Goal: Task Accomplishment & Management: Complete application form

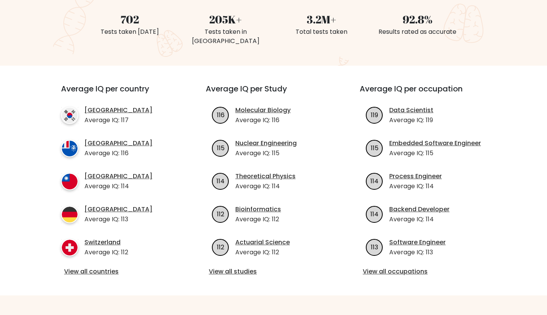
scroll to position [7, 0]
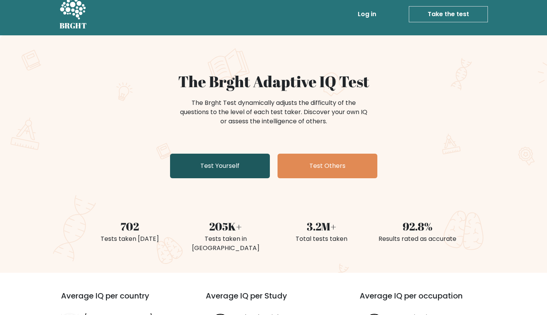
click at [223, 160] on link "Test Yourself" at bounding box center [220, 166] width 100 height 25
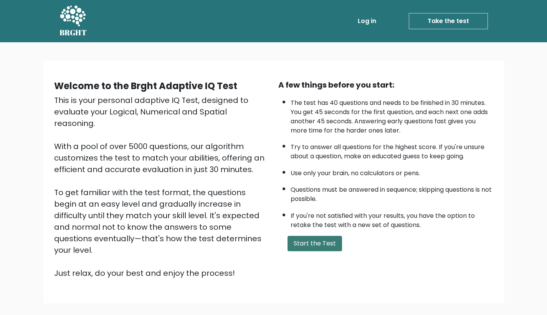
click at [319, 251] on button "Start the Test" at bounding box center [315, 243] width 55 height 15
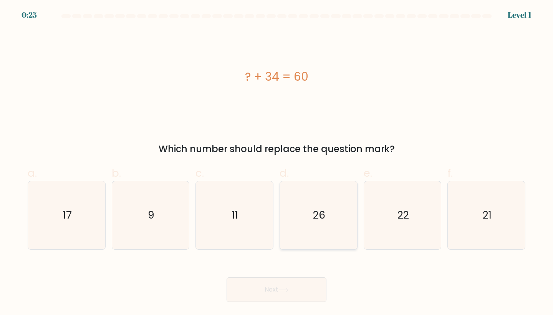
click at [321, 240] on icon "26" at bounding box center [318, 215] width 68 height 68
click at [277, 162] on input "d. 26" at bounding box center [276, 159] width 0 height 5
radio input "true"
click at [296, 287] on button "Next" at bounding box center [276, 289] width 100 height 25
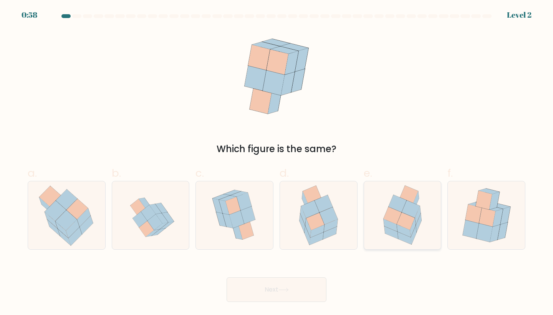
click at [405, 231] on icon at bounding box center [404, 231] width 14 height 13
click at [277, 162] on input "e." at bounding box center [276, 159] width 0 height 5
radio input "true"
click at [306, 289] on button "Next" at bounding box center [276, 289] width 100 height 25
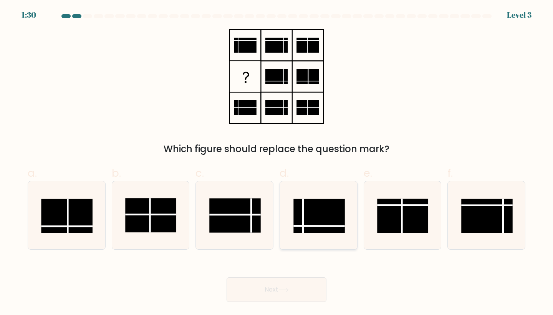
click at [315, 218] on rect at bounding box center [318, 216] width 51 height 34
click at [277, 162] on input "d." at bounding box center [276, 159] width 0 height 5
radio input "true"
click at [296, 284] on button "Next" at bounding box center [276, 289] width 100 height 25
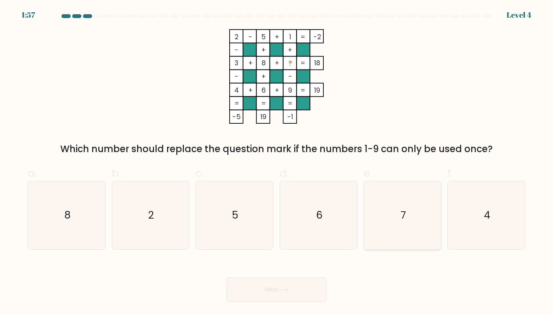
click at [404, 219] on text "7" at bounding box center [402, 215] width 5 height 14
click at [277, 162] on input "e. 7" at bounding box center [276, 159] width 0 height 5
radio input "true"
click at [288, 290] on icon at bounding box center [283, 290] width 10 height 4
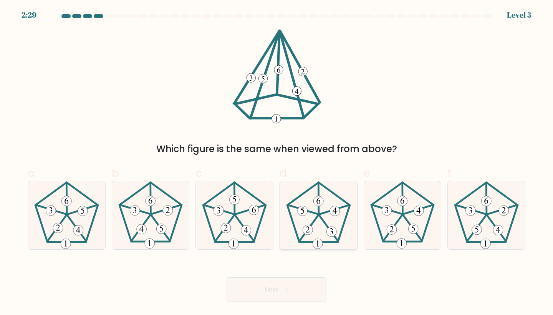
click at [310, 232] on 391 at bounding box center [307, 230] width 10 height 10
click at [277, 162] on input "d." at bounding box center [276, 159] width 0 height 5
radio input "true"
click at [301, 290] on button "Next" at bounding box center [276, 289] width 100 height 25
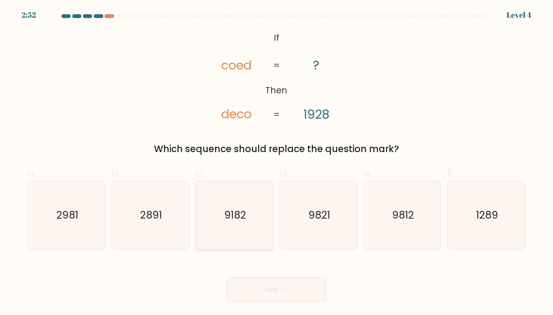
click at [248, 221] on icon "9182" at bounding box center [234, 215] width 68 height 68
click at [276, 162] on input "c. 9182" at bounding box center [276, 159] width 0 height 5
radio input "true"
click at [267, 282] on button "Next" at bounding box center [276, 289] width 100 height 25
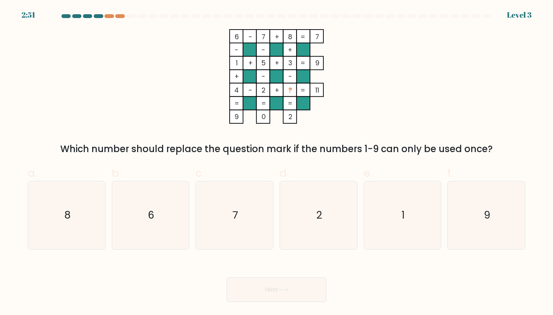
click at [267, 283] on button "Next" at bounding box center [276, 289] width 100 height 25
click at [412, 105] on div "6 - 7 + 8 7 - - + 1 + 5 + 3 9 + - - 4 - 2 + ? = 11 = = = = 9 0 2 = Which number…" at bounding box center [276, 92] width 507 height 127
click at [478, 223] on icon "9" at bounding box center [486, 215] width 68 height 68
click at [277, 162] on input "f. 9" at bounding box center [276, 159] width 0 height 5
radio input "true"
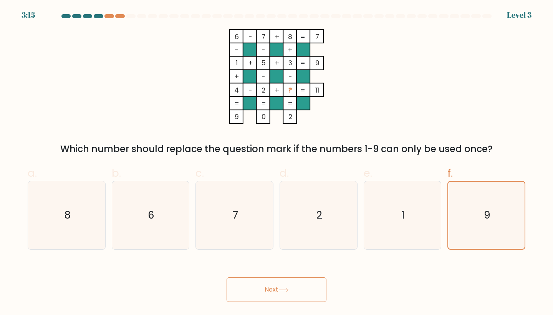
click at [301, 288] on button "Next" at bounding box center [276, 289] width 100 height 25
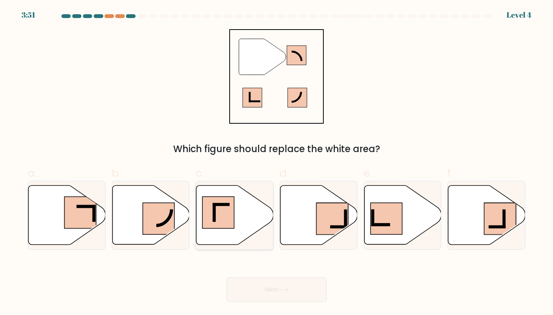
click at [223, 215] on rect at bounding box center [218, 213] width 32 height 32
click at [276, 162] on input "c." at bounding box center [276, 159] width 0 height 5
radio input "true"
click at [271, 287] on button "Next" at bounding box center [276, 289] width 100 height 25
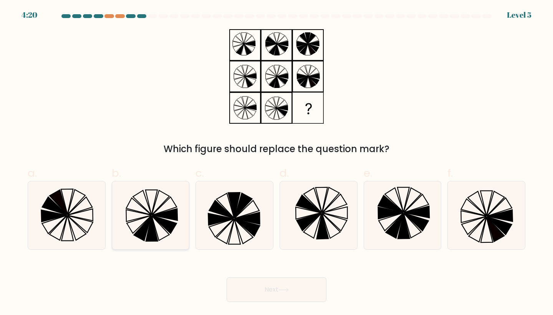
click at [154, 220] on icon at bounding box center [151, 215] width 68 height 68
click at [276, 162] on input "b." at bounding box center [276, 159] width 0 height 5
radio input "true"
click at [263, 283] on button "Next" at bounding box center [276, 289] width 100 height 25
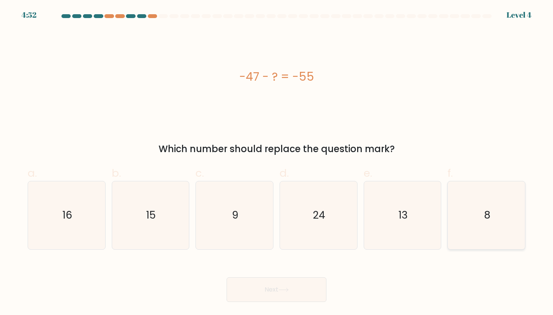
click at [473, 228] on icon "8" at bounding box center [486, 215] width 68 height 68
click at [277, 162] on input "f. 8" at bounding box center [276, 159] width 0 height 5
radio input "true"
click at [285, 285] on button "Next" at bounding box center [276, 289] width 100 height 25
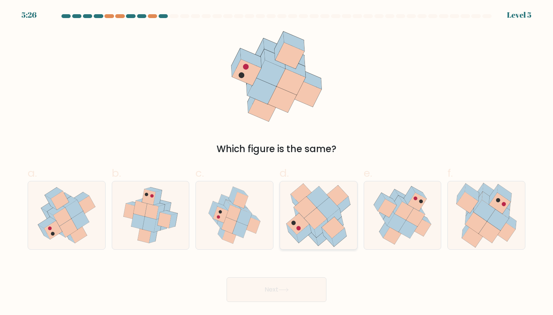
click at [329, 219] on icon at bounding box center [334, 217] width 15 height 19
click at [277, 162] on input "d." at bounding box center [276, 159] width 0 height 5
radio input "true"
click at [289, 288] on icon at bounding box center [283, 290] width 10 height 4
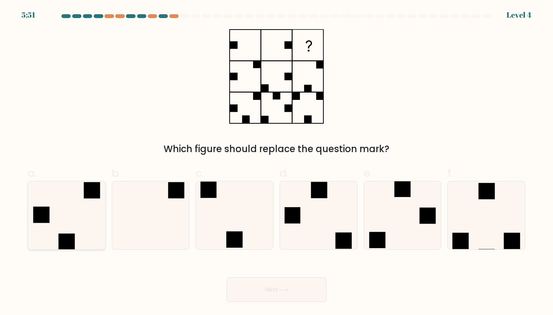
click at [70, 225] on icon at bounding box center [67, 215] width 68 height 68
click at [276, 162] on input "a." at bounding box center [276, 159] width 0 height 5
radio input "true"
click at [272, 289] on button "Next" at bounding box center [276, 289] width 100 height 25
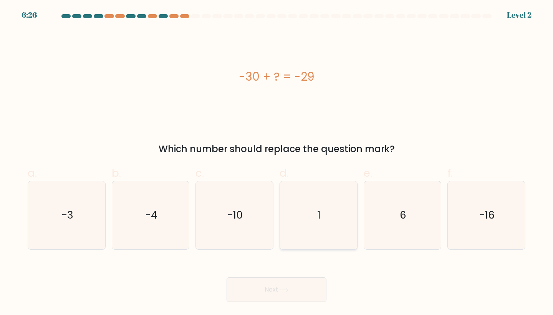
click at [309, 211] on icon "1" at bounding box center [318, 215] width 68 height 68
click at [277, 162] on input "d. 1" at bounding box center [276, 159] width 0 height 5
radio input "true"
click at [293, 290] on button "Next" at bounding box center [276, 289] width 100 height 25
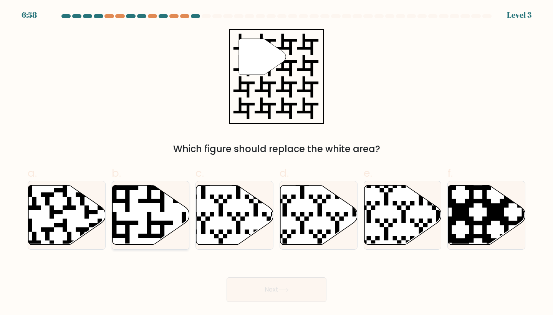
click at [150, 230] on icon at bounding box center [173, 247] width 140 height 140
click at [276, 162] on input "b." at bounding box center [276, 159] width 0 height 5
radio input "true"
click at [274, 293] on button "Next" at bounding box center [276, 289] width 100 height 25
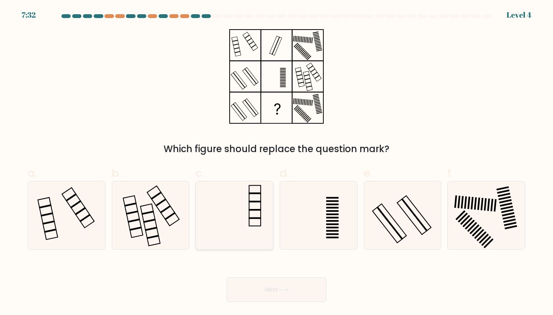
click at [246, 227] on icon at bounding box center [234, 215] width 68 height 68
click at [276, 162] on input "c." at bounding box center [276, 159] width 0 height 5
radio input "true"
click at [248, 232] on icon at bounding box center [234, 215] width 67 height 67
click at [276, 162] on input "c." at bounding box center [276, 159] width 0 height 5
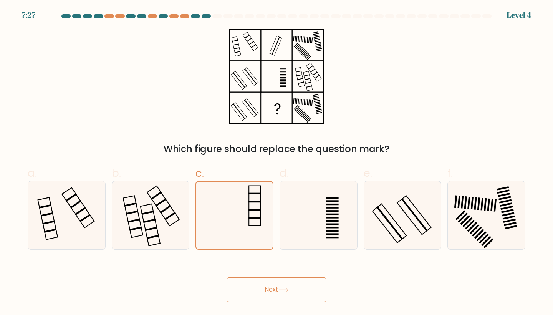
click at [274, 294] on button "Next" at bounding box center [276, 289] width 100 height 25
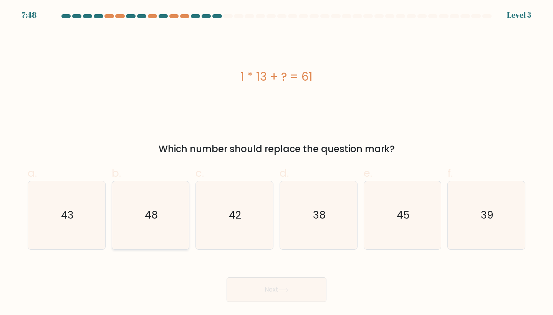
drag, startPoint x: 170, startPoint y: 223, endPoint x: 176, endPoint y: 229, distance: 8.7
click at [170, 223] on icon "48" at bounding box center [151, 215] width 68 height 68
click at [276, 162] on input "b. 48" at bounding box center [276, 159] width 0 height 5
radio input "true"
click at [252, 288] on button "Next" at bounding box center [276, 289] width 100 height 25
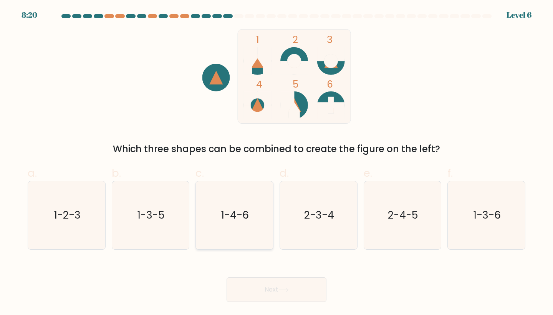
click at [228, 231] on icon "1-4-6" at bounding box center [234, 215] width 68 height 68
click at [276, 162] on input "c. 1-4-6" at bounding box center [276, 159] width 0 height 5
radio input "true"
click at [265, 286] on button "Next" at bounding box center [276, 289] width 100 height 25
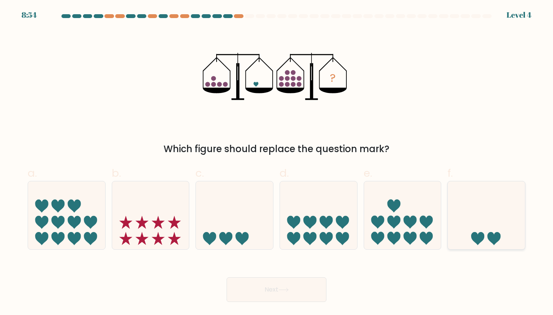
click at [490, 225] on icon at bounding box center [486, 215] width 77 height 64
click at [277, 162] on input "f." at bounding box center [276, 159] width 0 height 5
radio input "true"
click at [284, 286] on button "Next" at bounding box center [276, 289] width 100 height 25
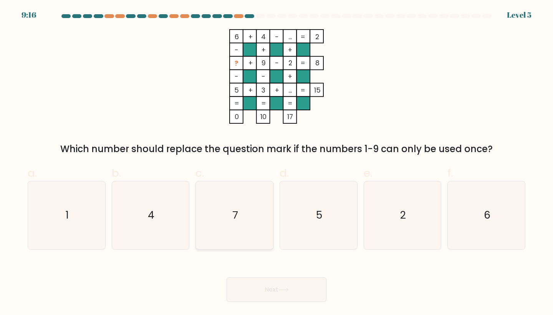
click at [231, 216] on icon "7" at bounding box center [234, 215] width 68 height 68
click at [276, 162] on input "c. 7" at bounding box center [276, 159] width 0 height 5
radio input "true"
click at [263, 288] on button "Next" at bounding box center [276, 289] width 100 height 25
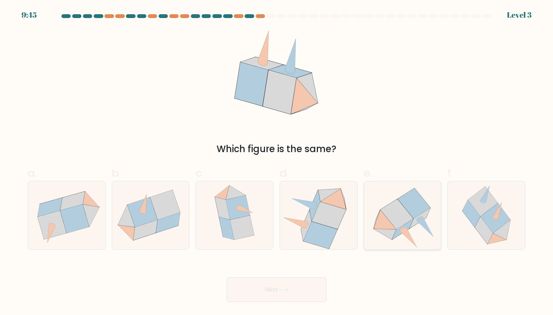
click at [406, 227] on icon at bounding box center [402, 229] width 21 height 20
click at [277, 162] on input "e." at bounding box center [276, 159] width 0 height 5
radio input "true"
click at [284, 281] on button "Next" at bounding box center [276, 289] width 100 height 25
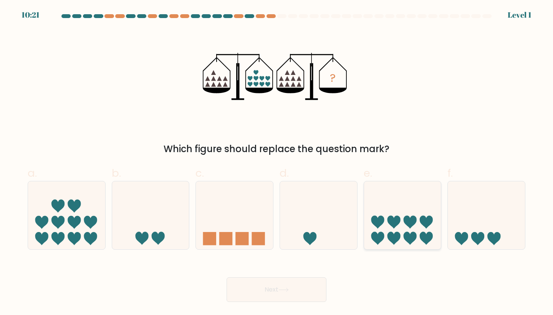
click at [399, 230] on icon at bounding box center [402, 215] width 77 height 64
click at [277, 162] on input "e." at bounding box center [276, 159] width 0 height 5
radio input "true"
click at [269, 288] on button "Next" at bounding box center [276, 289] width 100 height 25
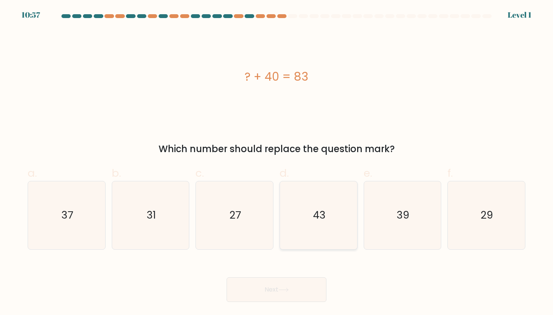
click at [313, 226] on icon "43" at bounding box center [318, 215] width 68 height 68
click at [277, 162] on input "d. 43" at bounding box center [276, 159] width 0 height 5
radio input "true"
click at [276, 287] on button "Next" at bounding box center [276, 289] width 100 height 25
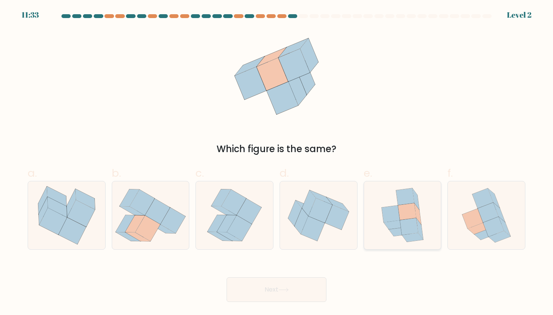
click at [410, 220] on icon at bounding box center [409, 226] width 18 height 17
click at [277, 162] on input "e." at bounding box center [276, 159] width 0 height 5
radio input "true"
click at [286, 290] on icon at bounding box center [283, 290] width 10 height 4
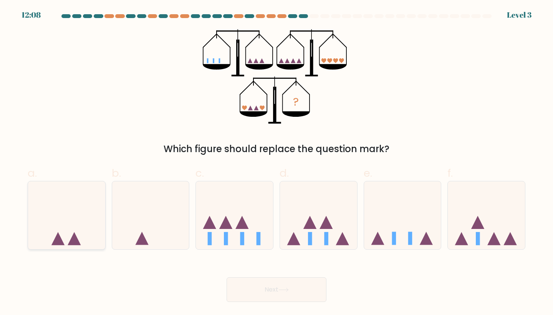
click at [54, 234] on icon at bounding box center [66, 215] width 77 height 64
click at [276, 162] on input "a." at bounding box center [276, 159] width 0 height 5
radio input "true"
click at [258, 286] on button "Next" at bounding box center [276, 289] width 100 height 25
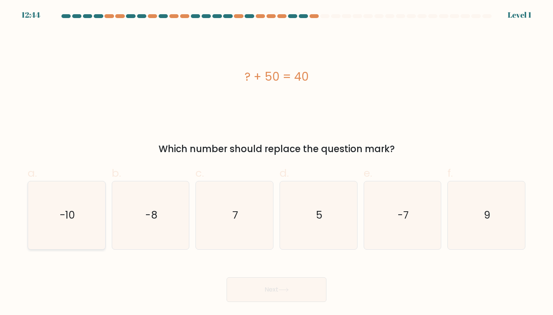
click at [61, 236] on icon "-10" at bounding box center [67, 215] width 68 height 68
click at [276, 162] on input "a. -10" at bounding box center [276, 159] width 0 height 5
radio input "true"
click at [262, 282] on button "Next" at bounding box center [276, 289] width 100 height 25
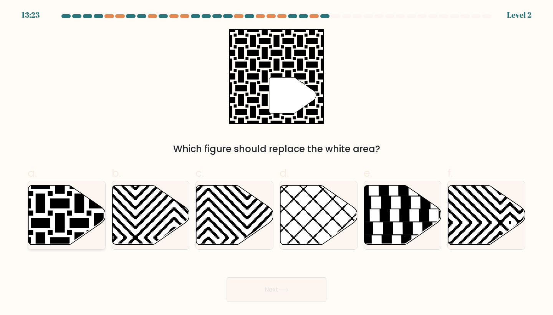
click at [72, 211] on icon at bounding box center [66, 215] width 77 height 60
click at [276, 162] on input "a." at bounding box center [276, 159] width 0 height 5
radio input "true"
click at [273, 288] on button "Next" at bounding box center [276, 289] width 100 height 25
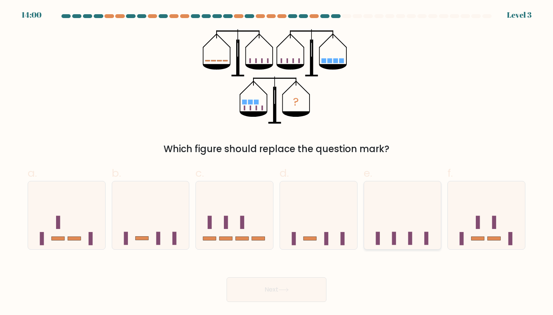
click at [406, 243] on icon at bounding box center [402, 215] width 77 height 64
click at [277, 162] on input "e." at bounding box center [276, 159] width 0 height 5
radio input "true"
click at [298, 286] on button "Next" at bounding box center [276, 289] width 100 height 25
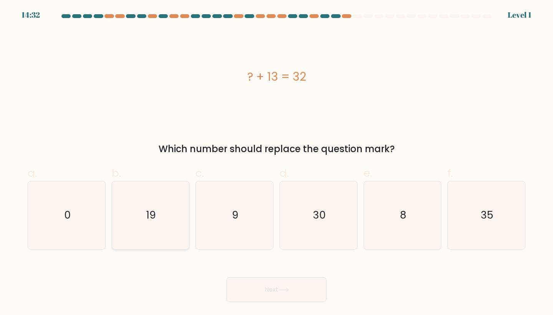
click at [159, 201] on icon "19" at bounding box center [151, 215] width 68 height 68
click at [276, 162] on input "b. 19" at bounding box center [276, 159] width 0 height 5
radio input "true"
click at [273, 286] on button "Next" at bounding box center [276, 289] width 100 height 25
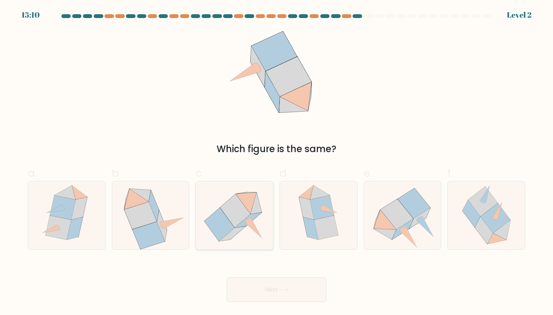
click at [241, 226] on icon at bounding box center [248, 220] width 26 height 15
click at [276, 162] on input "c." at bounding box center [276, 159] width 0 height 5
radio input "true"
click at [278, 278] on button "Next" at bounding box center [276, 289] width 100 height 25
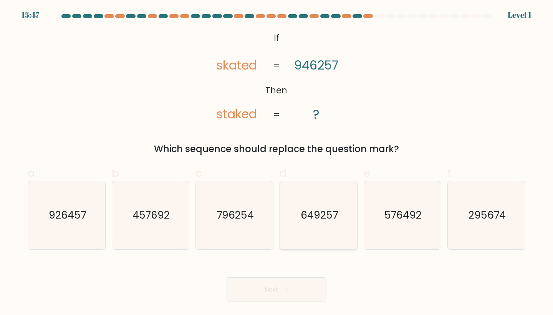
click at [311, 220] on text "649257" at bounding box center [319, 215] width 37 height 14
click at [277, 162] on input "d. 649257" at bounding box center [276, 159] width 0 height 5
radio input "true"
click at [287, 278] on button "Next" at bounding box center [276, 289] width 100 height 25
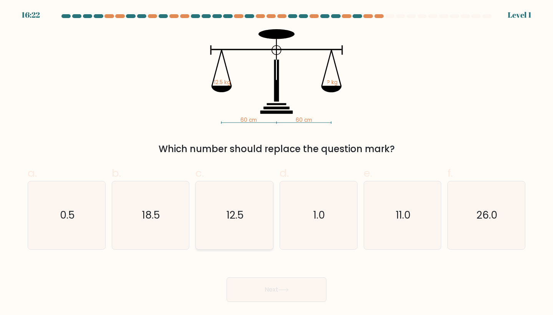
click at [243, 223] on icon "12.5" at bounding box center [234, 215] width 68 height 68
click at [276, 162] on input "c. 12.5" at bounding box center [276, 159] width 0 height 5
radio input "true"
click at [276, 289] on button "Next" at bounding box center [276, 289] width 100 height 25
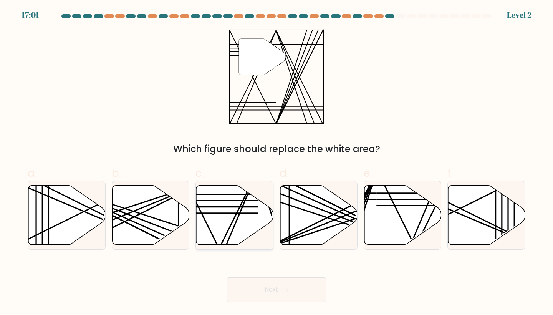
click at [223, 215] on icon at bounding box center [234, 214] width 77 height 59
click at [276, 162] on input "c." at bounding box center [276, 159] width 0 height 5
radio input "true"
click at [284, 284] on button "Next" at bounding box center [276, 289] width 100 height 25
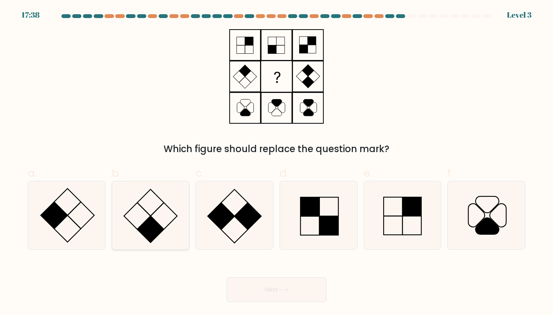
click at [144, 226] on rect at bounding box center [150, 229] width 26 height 26
click at [276, 162] on input "b." at bounding box center [276, 159] width 0 height 5
radio input "true"
click at [259, 285] on button "Next" at bounding box center [276, 289] width 100 height 25
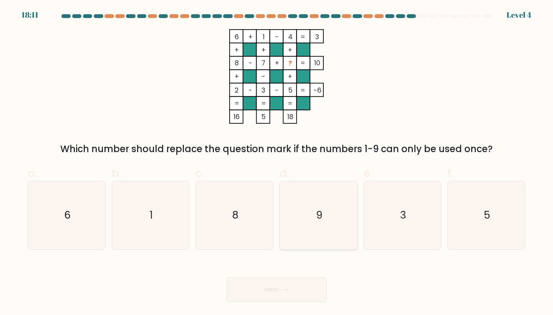
click at [321, 228] on icon "9" at bounding box center [318, 215] width 68 height 68
click at [277, 162] on input "d. 9" at bounding box center [276, 159] width 0 height 5
radio input "true"
click at [304, 285] on button "Next" at bounding box center [276, 289] width 100 height 25
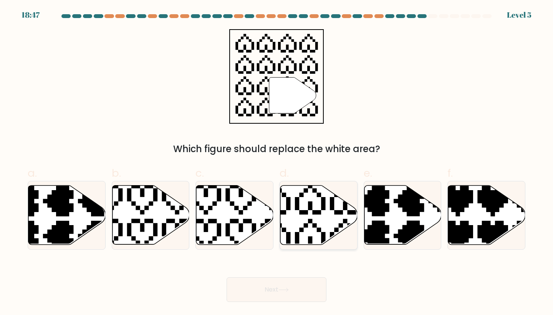
click at [313, 218] on icon at bounding box center [318, 214] width 77 height 59
click at [277, 162] on input "d." at bounding box center [276, 159] width 0 height 5
radio input "true"
click at [293, 299] on button "Next" at bounding box center [276, 289] width 100 height 25
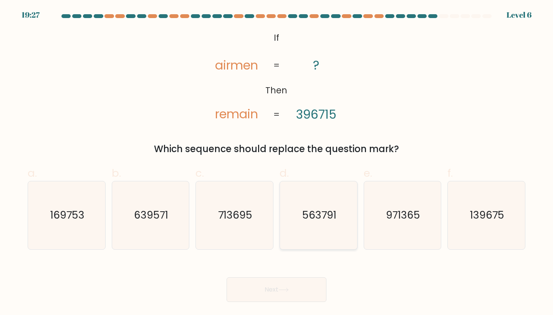
click at [318, 228] on icon "563791" at bounding box center [318, 215] width 68 height 68
click at [277, 162] on input "d. 563791" at bounding box center [276, 159] width 0 height 5
radio input "true"
click at [288, 284] on button "Next" at bounding box center [276, 289] width 100 height 25
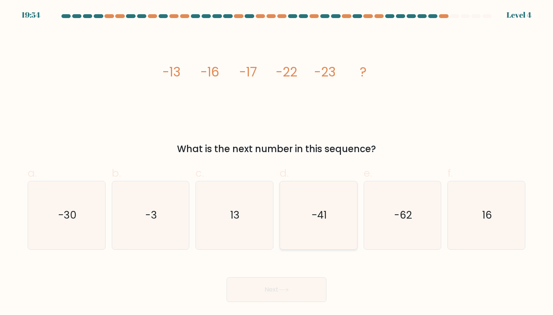
click at [316, 221] on text "-41" at bounding box center [318, 215] width 15 height 14
click at [277, 162] on input "d. -41" at bounding box center [276, 159] width 0 height 5
radio input "true"
click at [264, 289] on button "Next" at bounding box center [276, 289] width 100 height 25
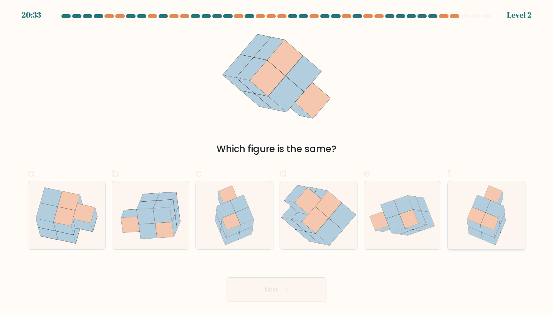
click at [492, 215] on icon at bounding box center [495, 208] width 18 height 17
click at [277, 162] on input "f." at bounding box center [276, 159] width 0 height 5
radio input "true"
click at [310, 287] on button "Next" at bounding box center [276, 289] width 100 height 25
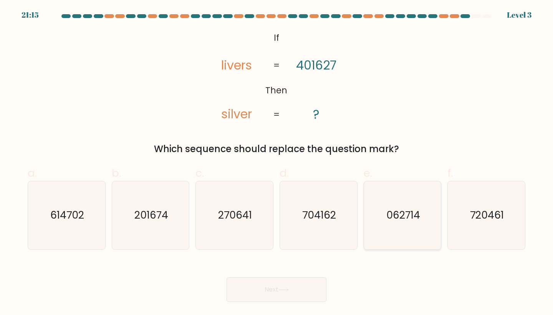
click at [406, 213] on text "062714" at bounding box center [403, 215] width 34 height 14
click at [277, 162] on input "e. 062714" at bounding box center [276, 159] width 0 height 5
radio input "true"
click at [293, 269] on div "Next" at bounding box center [276, 280] width 507 height 43
click at [291, 283] on button "Next" at bounding box center [276, 289] width 100 height 25
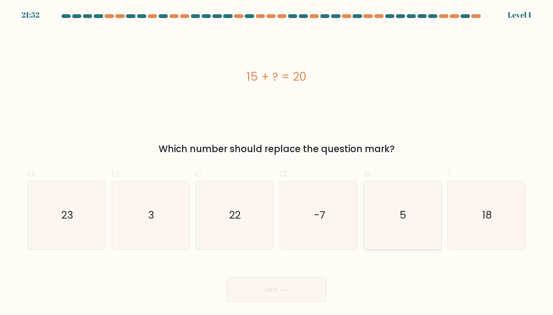
click at [378, 227] on icon "5" at bounding box center [402, 215] width 68 height 68
click at [277, 162] on input "e. 5" at bounding box center [276, 159] width 0 height 5
radio input "true"
click at [301, 285] on button "Next" at bounding box center [276, 289] width 100 height 25
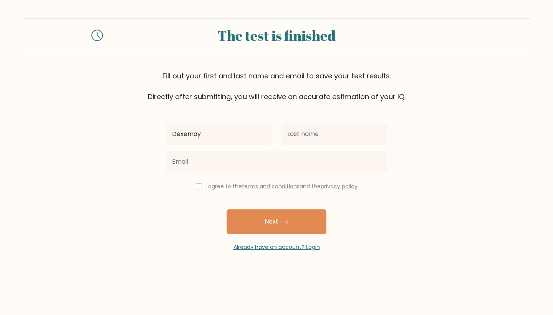
type input "Dexemay"
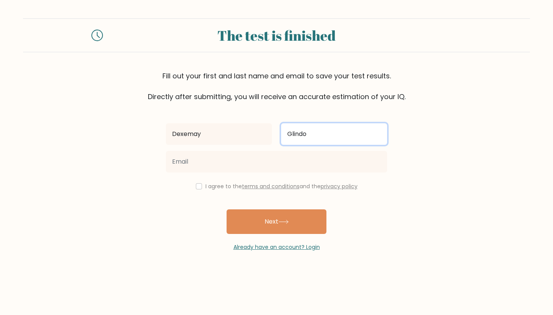
type input "Glindo"
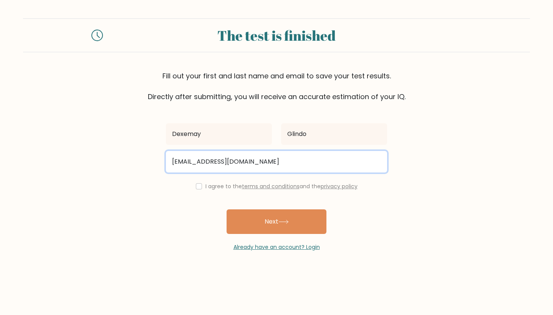
type input "dexemayg@gmail.com"
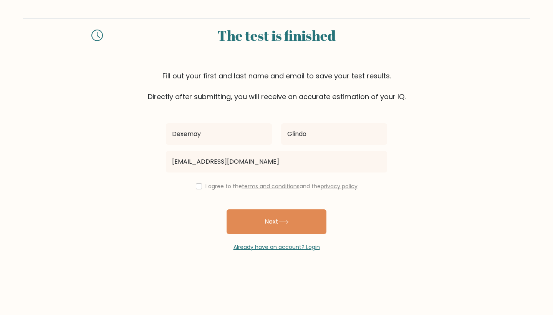
click at [196, 188] on input "checkbox" at bounding box center [199, 186] width 6 height 6
checkbox input "true"
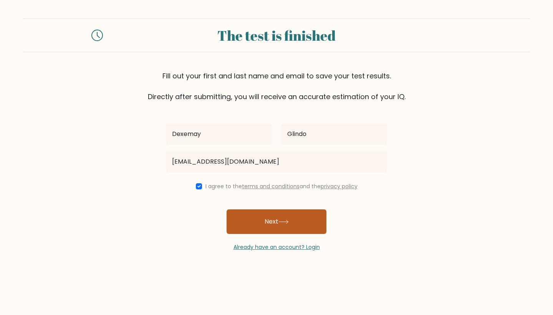
click at [260, 220] on button "Next" at bounding box center [276, 221] width 100 height 25
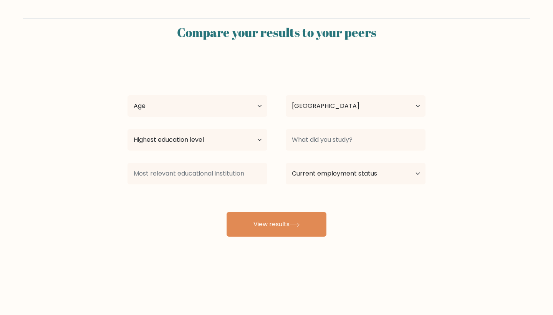
select select "PH"
select select "25_34"
select select "bachelors_degree"
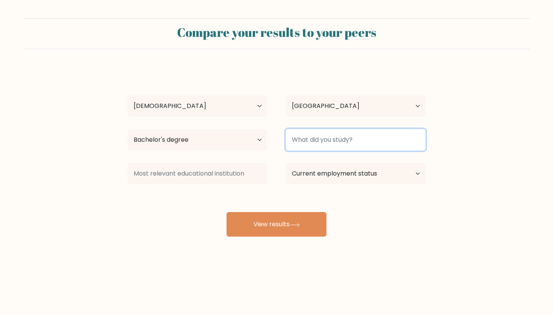
click at [342, 145] on input at bounding box center [356, 139] width 140 height 21
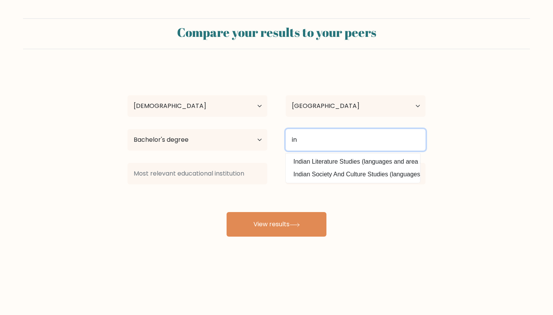
type input "i"
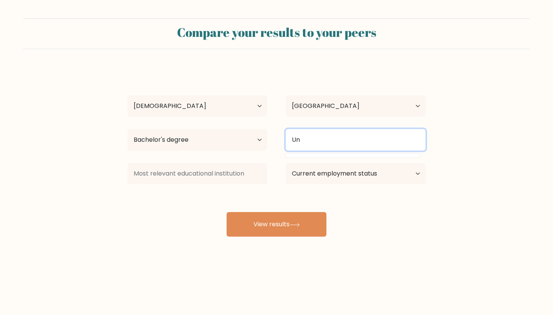
type input "U"
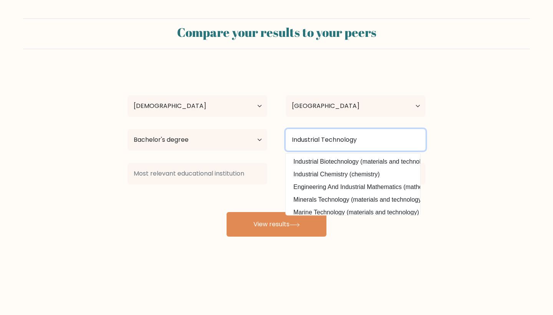
type input "Industrial Technology"
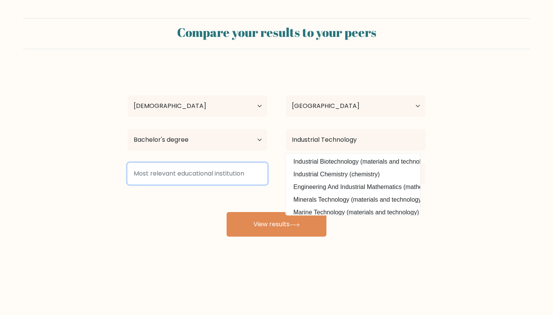
click at [243, 174] on input at bounding box center [197, 173] width 140 height 21
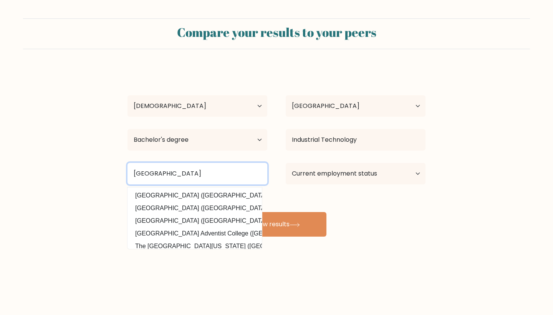
type input "Southern Luzon State University"
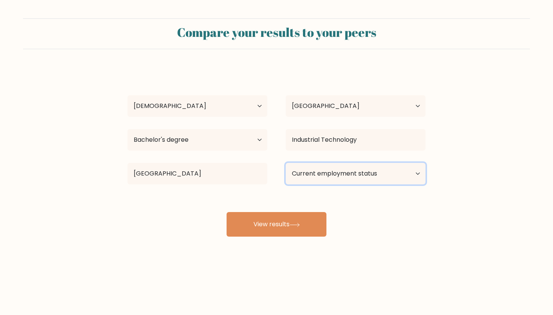
select select "employed"
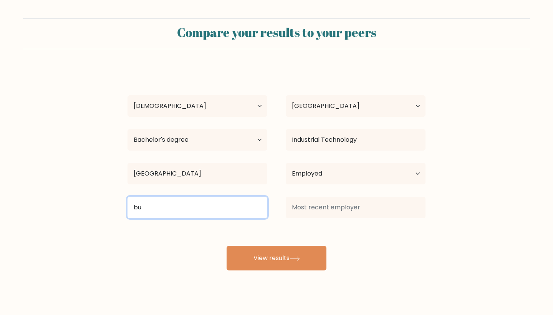
type input "b"
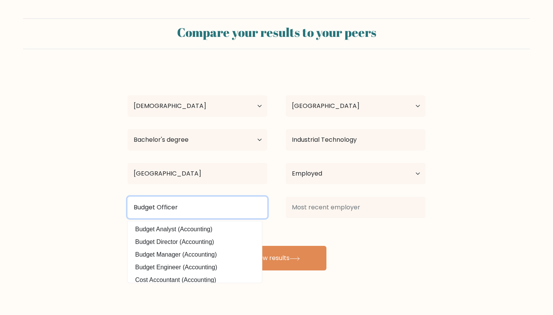
type input "Budget Officer"
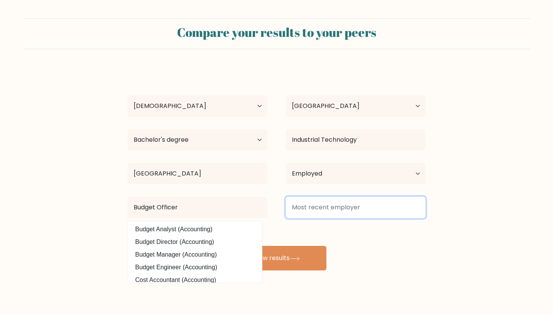
click at [335, 209] on input at bounding box center [356, 207] width 140 height 21
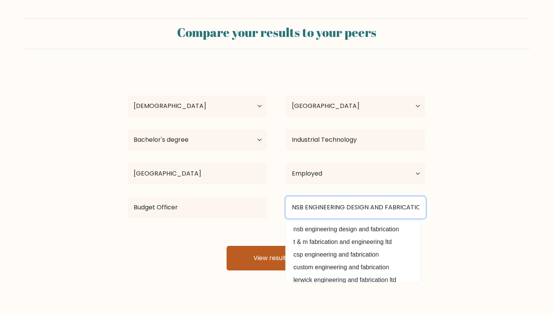
type input "NSB ENGINEERING DESIGN AND FABRICATION"
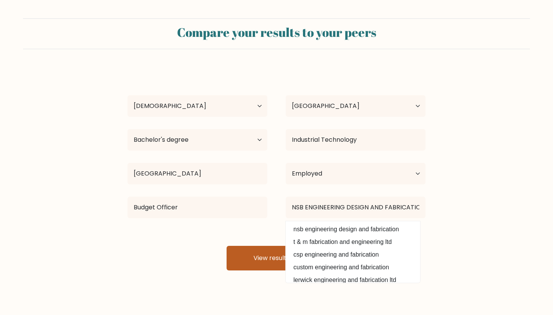
click at [299, 259] on icon at bounding box center [294, 257] width 9 height 3
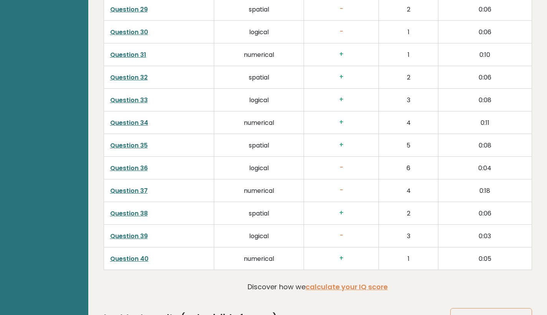
scroll to position [1921, 0]
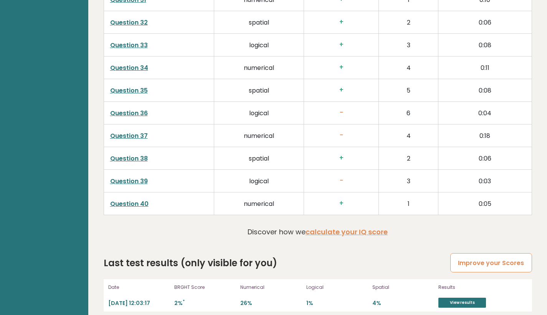
click at [484, 257] on link "Improve your Scores" at bounding box center [490, 263] width 81 height 20
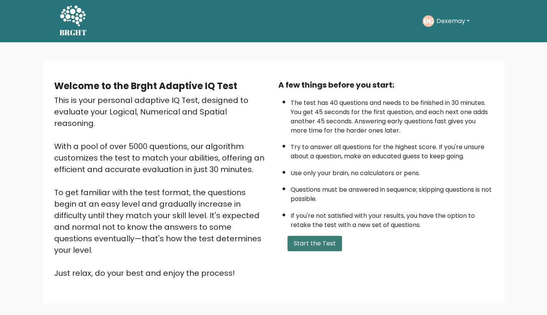
click at [312, 251] on button "Start the Test" at bounding box center [315, 243] width 55 height 15
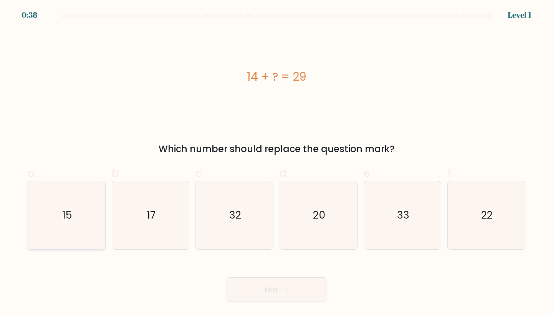
click at [76, 213] on icon "15" at bounding box center [67, 215] width 68 height 68
click at [276, 162] on input "a. 15" at bounding box center [276, 159] width 0 height 5
radio input "true"
click at [247, 288] on button "Next" at bounding box center [276, 289] width 100 height 25
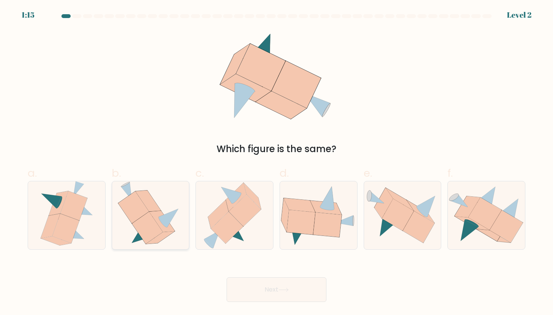
click at [157, 226] on icon at bounding box center [147, 228] width 31 height 32
click at [276, 162] on input "b." at bounding box center [276, 159] width 0 height 5
radio input "true"
click at [253, 284] on button "Next" at bounding box center [276, 289] width 100 height 25
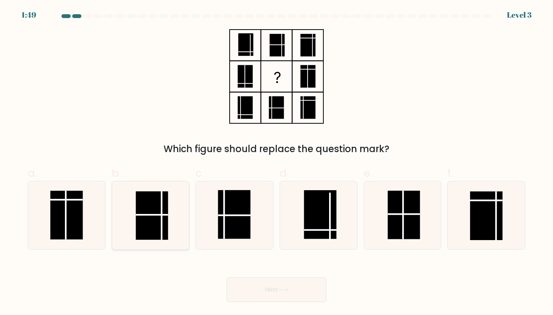
click at [162, 222] on line at bounding box center [162, 216] width 0 height 48
click at [276, 162] on input "b." at bounding box center [276, 159] width 0 height 5
radio input "true"
click at [271, 286] on button "Next" at bounding box center [276, 289] width 100 height 25
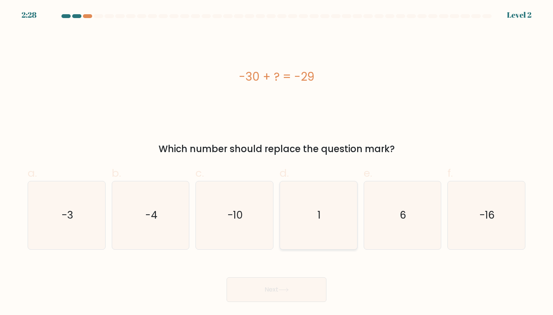
click at [315, 217] on icon "1" at bounding box center [318, 215] width 68 height 68
click at [277, 162] on input "d. 1" at bounding box center [276, 159] width 0 height 5
radio input "true"
click at [286, 292] on button "Next" at bounding box center [276, 289] width 100 height 25
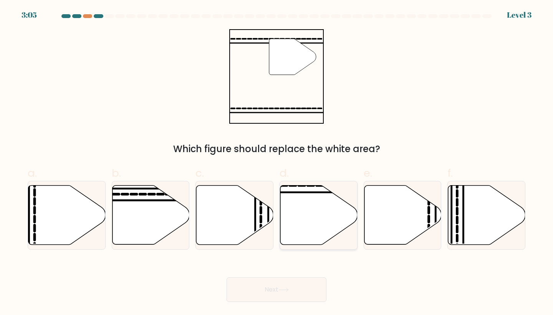
click at [305, 223] on icon at bounding box center [318, 214] width 77 height 59
click at [277, 162] on input "d." at bounding box center [276, 159] width 0 height 5
radio input "true"
click at [292, 286] on button "Next" at bounding box center [276, 289] width 100 height 25
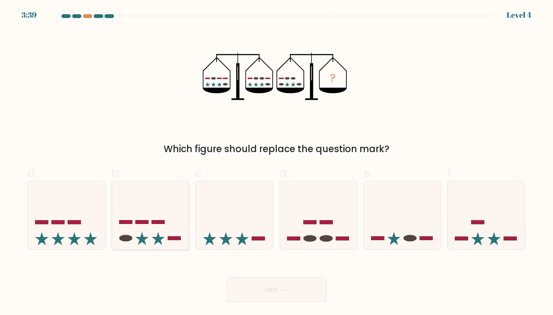
click at [154, 228] on icon at bounding box center [150, 215] width 77 height 64
click at [276, 162] on input "b." at bounding box center [276, 159] width 0 height 5
radio input "true"
click at [283, 288] on icon at bounding box center [283, 290] width 10 height 4
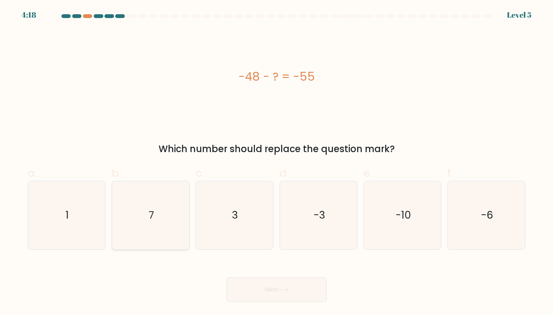
click at [160, 214] on icon "7" at bounding box center [151, 215] width 68 height 68
click at [276, 162] on input "b. 7" at bounding box center [276, 159] width 0 height 5
radio input "true"
click at [276, 286] on button "Next" at bounding box center [276, 289] width 100 height 25
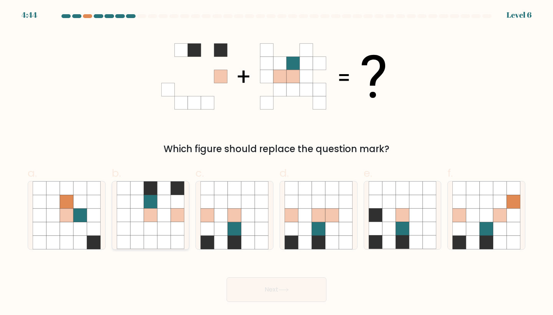
click at [162, 217] on icon at bounding box center [163, 214] width 13 height 13
click at [276, 162] on input "b." at bounding box center [276, 159] width 0 height 5
radio input "true"
click at [261, 282] on button "Next" at bounding box center [276, 289] width 100 height 25
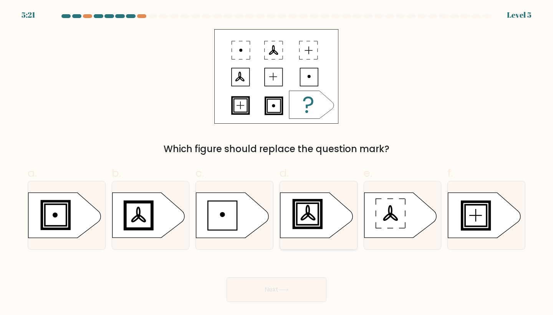
click at [302, 214] on icon at bounding box center [316, 215] width 72 height 45
click at [277, 162] on input "d." at bounding box center [276, 159] width 0 height 5
radio input "true"
click at [276, 287] on button "Next" at bounding box center [276, 289] width 100 height 25
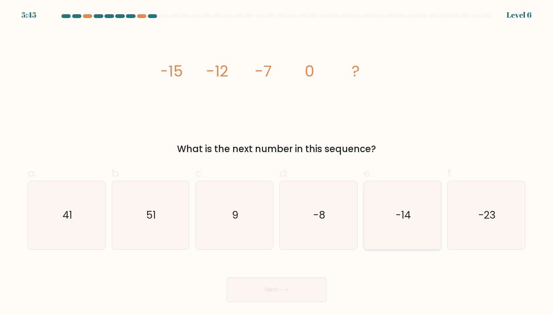
click at [393, 229] on icon "-14" at bounding box center [402, 215] width 68 height 68
click at [277, 162] on input "e. -14" at bounding box center [276, 159] width 0 height 5
radio input "true"
click at [304, 286] on button "Next" at bounding box center [276, 289] width 100 height 25
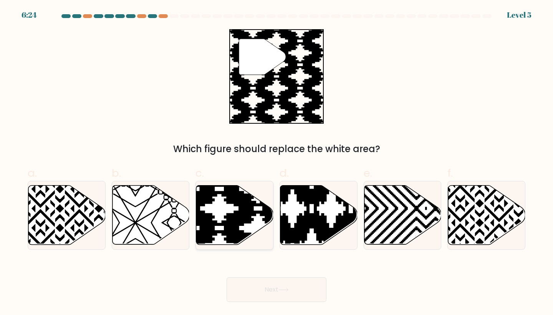
click at [231, 218] on icon at bounding box center [257, 247] width 155 height 155
click at [276, 162] on input "c." at bounding box center [276, 159] width 0 height 5
radio input "true"
click at [289, 284] on button "Next" at bounding box center [276, 289] width 100 height 25
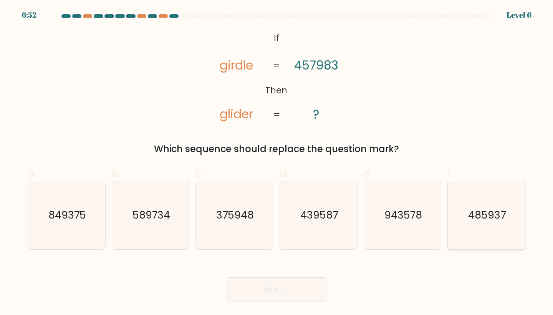
drag, startPoint x: 481, startPoint y: 226, endPoint x: 478, endPoint y: 220, distance: 6.6
click at [478, 220] on icon "485937" at bounding box center [486, 215] width 68 height 68
click at [277, 162] on input "f. 485937" at bounding box center [276, 159] width 0 height 5
radio input "true"
click at [300, 286] on button "Next" at bounding box center [276, 289] width 100 height 25
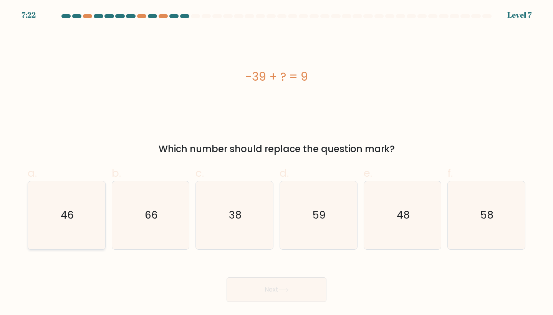
click at [67, 220] on text "46" at bounding box center [67, 215] width 13 height 14
click at [276, 162] on input "a. 46" at bounding box center [276, 159] width 0 height 5
radio input "true"
click at [286, 285] on button "Next" at bounding box center [276, 289] width 100 height 25
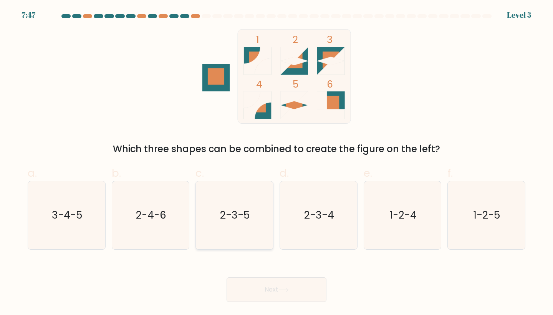
click at [238, 216] on text "2-3-5" at bounding box center [235, 215] width 30 height 14
click at [276, 162] on input "c. 2-3-5" at bounding box center [276, 159] width 0 height 5
radio input "true"
click at [273, 280] on button "Next" at bounding box center [276, 289] width 100 height 25
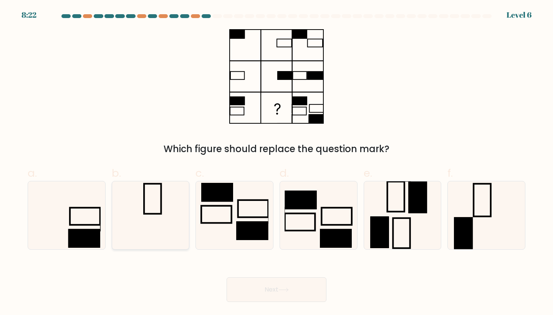
click at [156, 213] on rect at bounding box center [152, 199] width 17 height 30
click at [276, 162] on input "b." at bounding box center [276, 159] width 0 height 5
radio input "true"
click at [279, 283] on button "Next" at bounding box center [276, 289] width 100 height 25
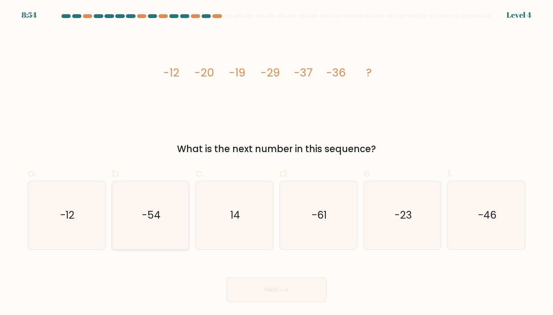
click at [163, 213] on icon "-54" at bounding box center [151, 215] width 68 height 68
click at [276, 162] on input "b. -54" at bounding box center [276, 159] width 0 height 5
radio input "true"
click at [288, 288] on icon at bounding box center [283, 290] width 10 height 4
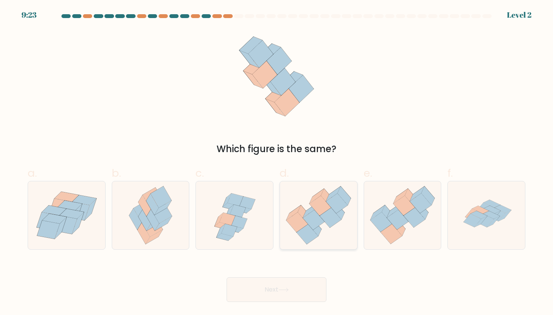
click at [326, 228] on icon at bounding box center [318, 215] width 77 height 66
click at [277, 162] on input "d." at bounding box center [276, 159] width 0 height 5
radio input "true"
click at [289, 287] on button "Next" at bounding box center [276, 289] width 100 height 25
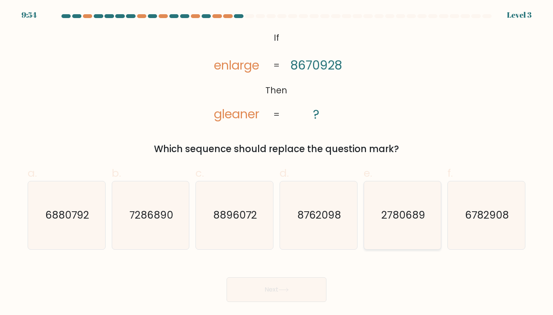
click at [410, 218] on text "2780689" at bounding box center [403, 215] width 44 height 14
click at [277, 162] on input "e. 2780689" at bounding box center [276, 159] width 0 height 5
radio input "true"
click at [291, 284] on button "Next" at bounding box center [276, 289] width 100 height 25
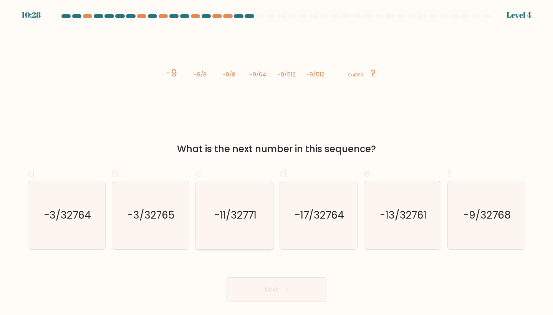
click at [251, 216] on text "-11/32771" at bounding box center [235, 215] width 43 height 14
click at [276, 162] on input "c. -11/32771" at bounding box center [276, 159] width 0 height 5
radio input "true"
click at [289, 289] on icon at bounding box center [283, 290] width 10 height 4
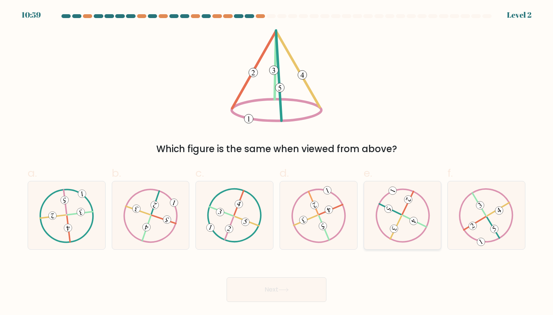
click at [405, 215] on icon at bounding box center [402, 215] width 55 height 54
click at [277, 162] on input "e." at bounding box center [276, 159] width 0 height 5
radio input "true"
click at [280, 287] on button "Next" at bounding box center [276, 289] width 100 height 25
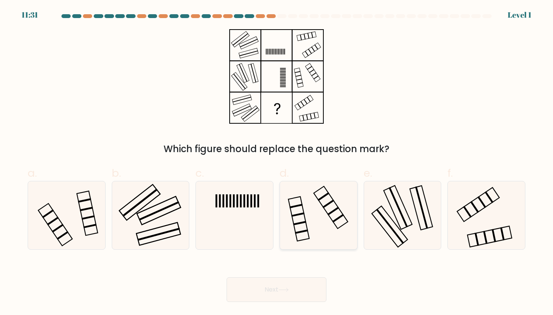
click at [321, 216] on icon at bounding box center [318, 215] width 68 height 68
click at [277, 162] on input "d." at bounding box center [276, 159] width 0 height 5
radio input "true"
click at [297, 290] on button "Next" at bounding box center [276, 289] width 100 height 25
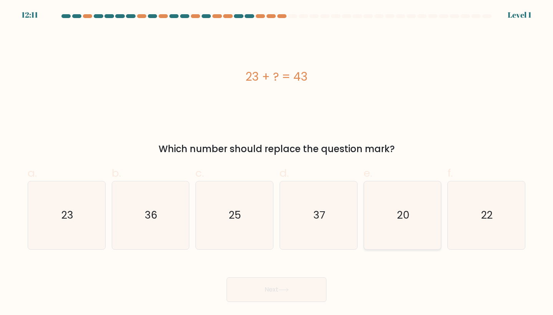
click at [385, 211] on icon "20" at bounding box center [402, 215] width 68 height 68
click at [277, 162] on input "e. 20" at bounding box center [276, 159] width 0 height 5
radio input "true"
click at [285, 283] on button "Next" at bounding box center [276, 289] width 100 height 25
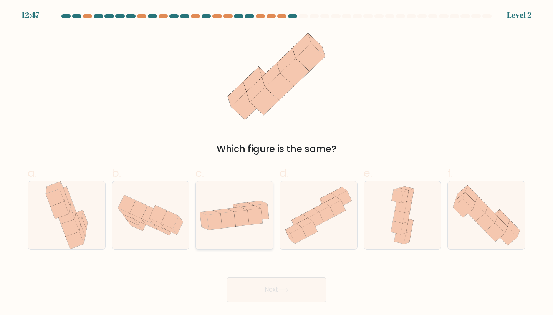
click at [244, 220] on icon at bounding box center [241, 218] width 15 height 16
click at [276, 162] on input "c." at bounding box center [276, 159] width 0 height 5
radio input "true"
click at [279, 289] on button "Next" at bounding box center [276, 289] width 100 height 25
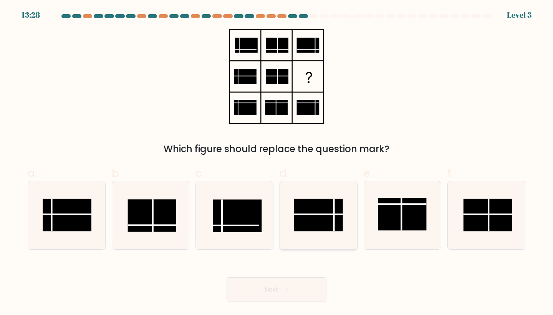
click at [329, 223] on rect at bounding box center [318, 215] width 48 height 32
click at [277, 162] on input "d." at bounding box center [276, 159] width 0 height 5
radio input "true"
click at [289, 290] on icon at bounding box center [283, 290] width 10 height 4
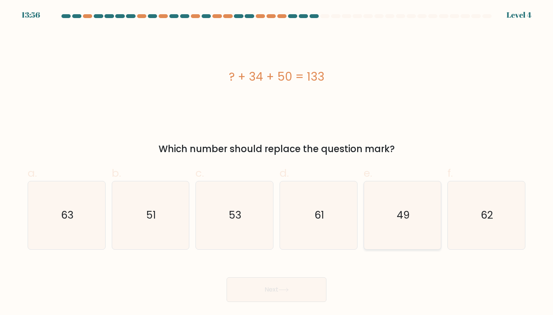
click at [407, 212] on text "49" at bounding box center [403, 215] width 13 height 14
click at [277, 162] on input "e. 49" at bounding box center [276, 159] width 0 height 5
radio input "true"
click at [287, 295] on button "Next" at bounding box center [276, 289] width 100 height 25
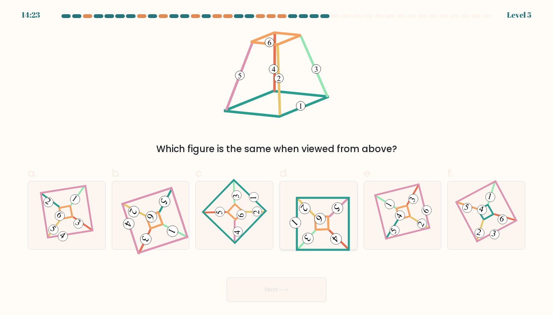
click at [329, 231] on 654 at bounding box center [338, 240] width 19 height 18
click at [277, 162] on input "d." at bounding box center [276, 159] width 0 height 5
radio input "true"
click at [296, 291] on button "Next" at bounding box center [276, 289] width 100 height 25
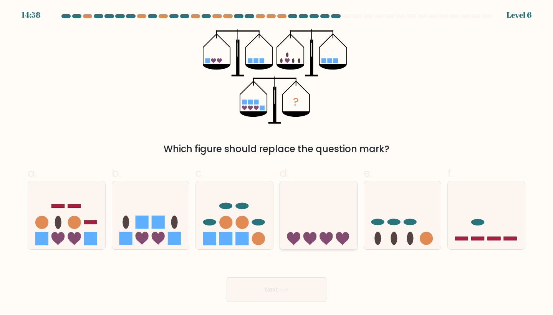
click at [329, 235] on icon at bounding box center [325, 238] width 13 height 13
click at [277, 162] on input "d." at bounding box center [276, 159] width 0 height 5
radio input "true"
click at [168, 232] on rect at bounding box center [174, 238] width 13 height 13
click at [276, 162] on input "b." at bounding box center [276, 159] width 0 height 5
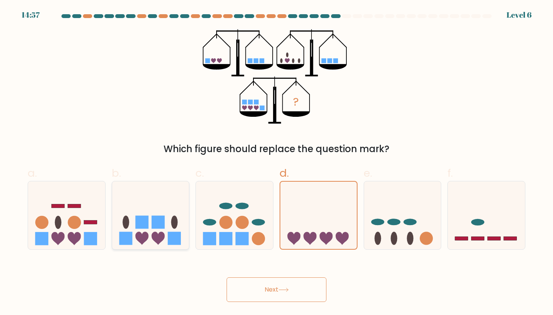
radio input "true"
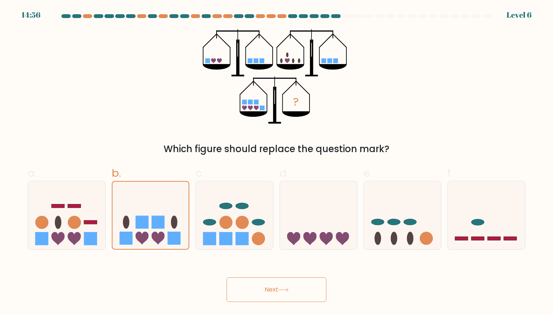
click at [278, 296] on button "Next" at bounding box center [276, 289] width 100 height 25
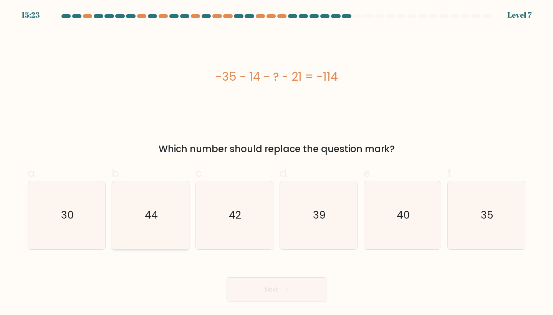
click at [169, 214] on icon "44" at bounding box center [151, 215] width 68 height 68
click at [276, 162] on input "b. 44" at bounding box center [276, 159] width 0 height 5
radio input "true"
click at [264, 289] on button "Next" at bounding box center [276, 289] width 100 height 25
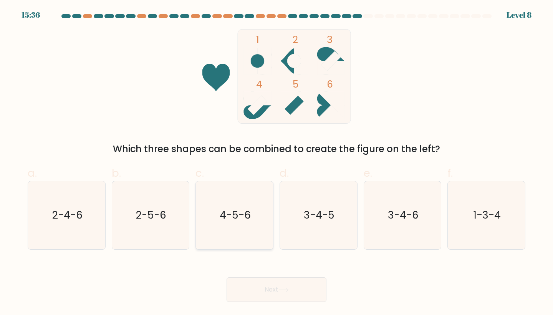
click at [217, 216] on icon "4-5-6" at bounding box center [234, 215] width 68 height 68
click at [276, 162] on input "c. 4-5-6" at bounding box center [276, 159] width 0 height 5
radio input "true"
click at [257, 291] on button "Next" at bounding box center [276, 289] width 100 height 25
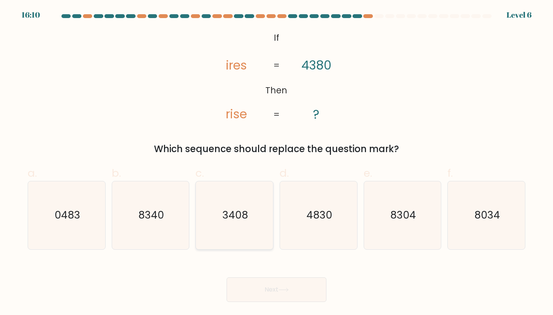
click at [253, 194] on icon "3408" at bounding box center [234, 215] width 68 height 68
click at [276, 162] on input "c. 3408" at bounding box center [276, 159] width 0 height 5
radio input "true"
click at [288, 285] on button "Next" at bounding box center [276, 289] width 100 height 25
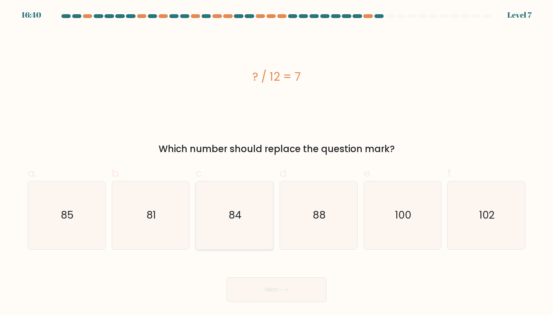
click at [257, 214] on icon "84" at bounding box center [234, 215] width 68 height 68
click at [276, 162] on input "c. 84" at bounding box center [276, 159] width 0 height 5
radio input "true"
click at [294, 288] on button "Next" at bounding box center [276, 289] width 100 height 25
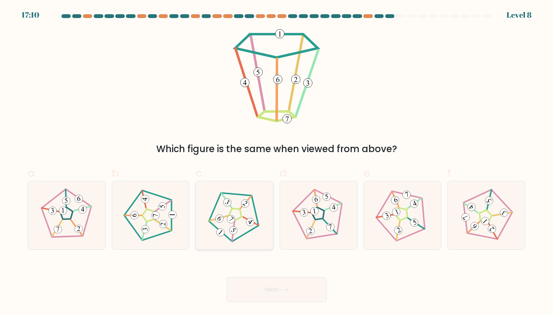
click at [236, 225] on icon at bounding box center [234, 215] width 54 height 54
click at [276, 162] on input "c." at bounding box center [276, 159] width 0 height 5
radio input "true"
click at [289, 291] on icon at bounding box center [283, 290] width 10 height 4
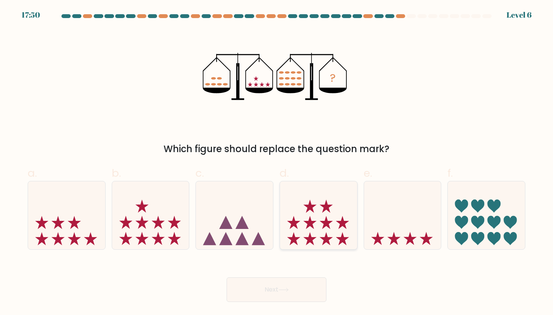
click at [331, 232] on icon at bounding box center [318, 215] width 77 height 64
click at [277, 162] on input "d." at bounding box center [276, 159] width 0 height 5
radio input "true"
click at [319, 291] on button "Next" at bounding box center [276, 289] width 100 height 25
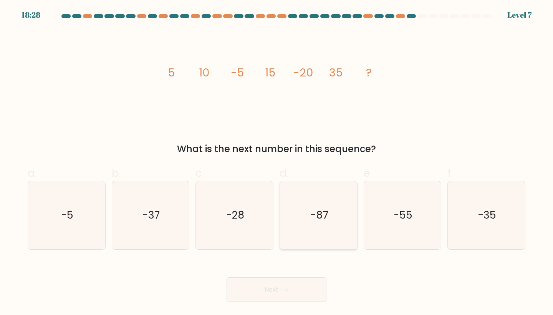
click at [318, 213] on text "-87" at bounding box center [319, 215] width 18 height 14
click at [277, 162] on input "d. -87" at bounding box center [276, 159] width 0 height 5
radio input "true"
click at [283, 283] on button "Next" at bounding box center [276, 289] width 100 height 25
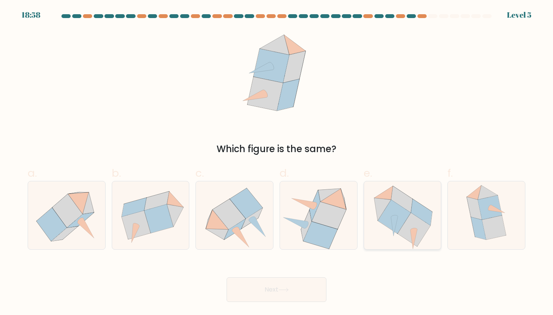
click at [421, 227] on icon at bounding box center [413, 229] width 33 height 33
click at [277, 162] on input "e." at bounding box center [276, 159] width 0 height 5
radio input "true"
click at [300, 280] on button "Next" at bounding box center [276, 289] width 100 height 25
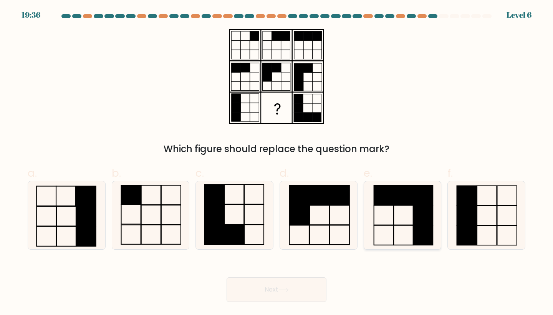
click at [412, 198] on rect at bounding box center [403, 195] width 20 height 20
click at [277, 162] on input "e." at bounding box center [276, 159] width 0 height 5
radio input "true"
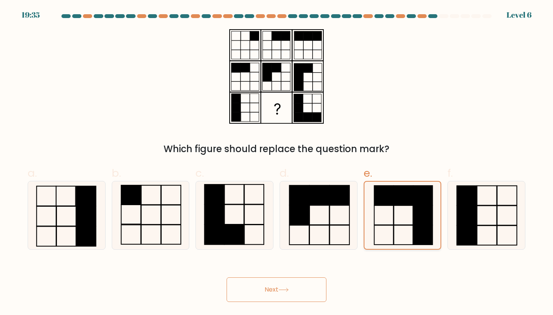
click at [411, 198] on rect at bounding box center [402, 196] width 19 height 20
click at [277, 162] on input "e." at bounding box center [276, 159] width 0 height 5
drag, startPoint x: 76, startPoint y: 213, endPoint x: 116, endPoint y: 219, distance: 39.6
click at [77, 213] on rect at bounding box center [86, 216] width 20 height 20
click at [276, 162] on input "a." at bounding box center [276, 159] width 0 height 5
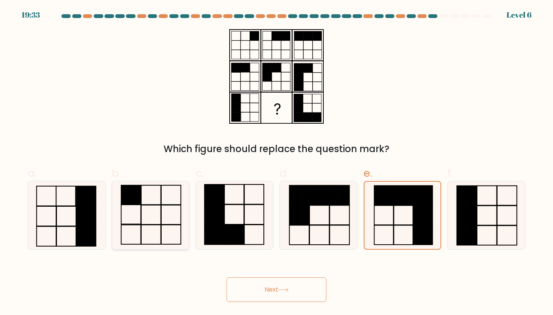
radio input "true"
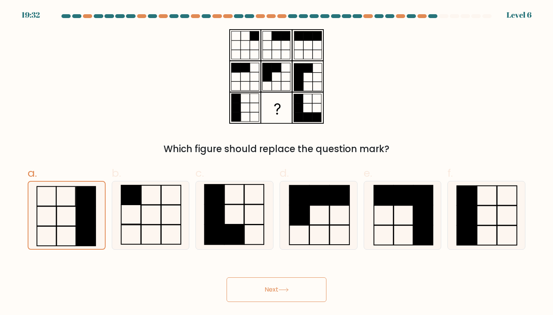
click at [272, 293] on button "Next" at bounding box center [276, 289] width 100 height 25
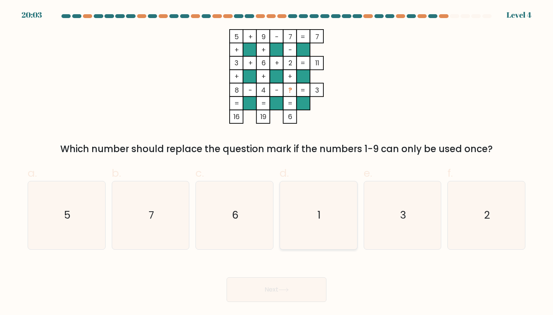
click at [319, 201] on icon "1" at bounding box center [318, 215] width 68 height 68
click at [277, 162] on input "d. 1" at bounding box center [276, 159] width 0 height 5
radio input "true"
click at [272, 291] on button "Next" at bounding box center [276, 289] width 100 height 25
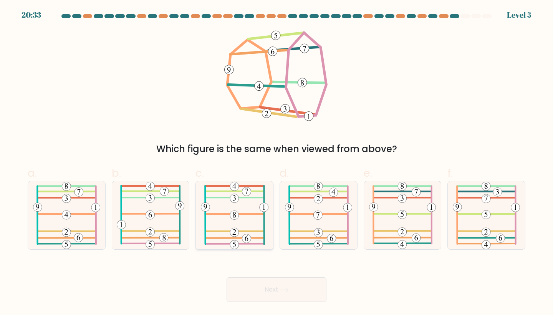
click at [238, 223] on icon at bounding box center [235, 215] width 68 height 68
click at [276, 162] on input "c." at bounding box center [276, 159] width 0 height 5
radio input "true"
click at [268, 296] on button "Next" at bounding box center [276, 289] width 100 height 25
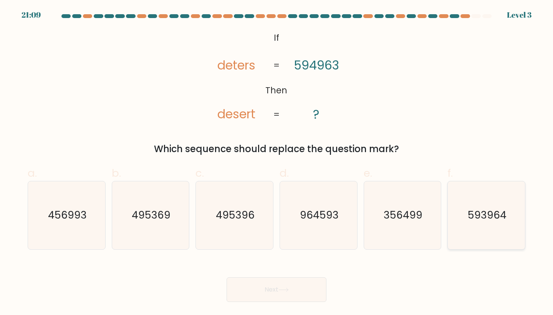
click at [461, 209] on icon "593964" at bounding box center [486, 215] width 68 height 68
click at [277, 162] on input "f. 593964" at bounding box center [276, 159] width 0 height 5
radio input "true"
click at [322, 282] on button "Next" at bounding box center [276, 289] width 100 height 25
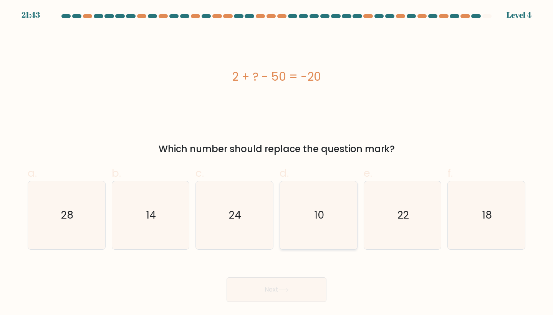
click at [308, 221] on icon "10" at bounding box center [318, 215] width 68 height 68
click at [277, 162] on input "d. 10" at bounding box center [276, 159] width 0 height 5
radio input "true"
click at [284, 286] on button "Next" at bounding box center [276, 289] width 100 height 25
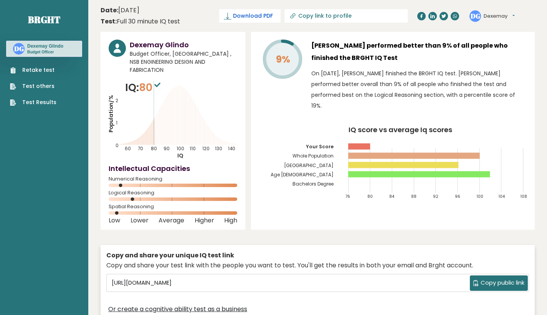
click at [254, 19] on span "Download PDF" at bounding box center [253, 16] width 40 height 8
click at [481, 278] on span "Copy public link" at bounding box center [503, 282] width 44 height 9
click at [236, 19] on span "✓ Your PDF is downloaded..." at bounding box center [236, 15] width 87 height 13
